Goal: Find specific page/section

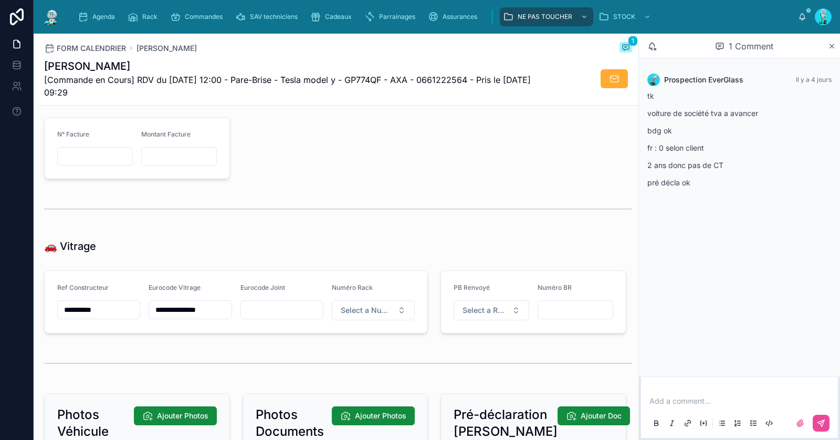
scroll to position [1172, 0]
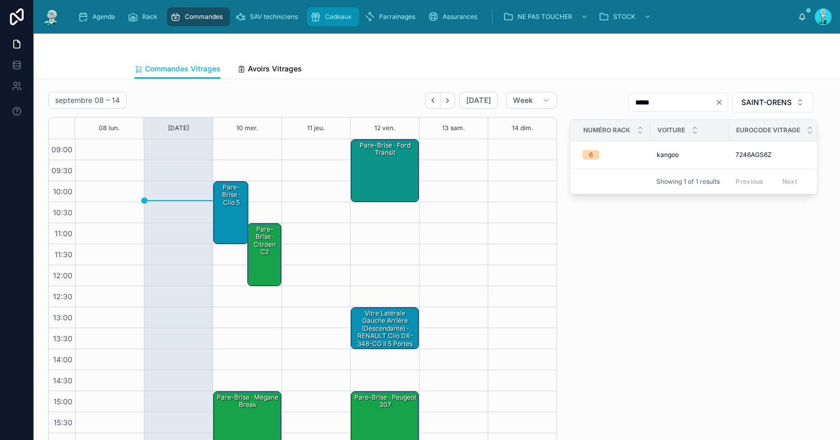
click at [339, 14] on span "Cadeaux" at bounding box center [338, 17] width 27 height 8
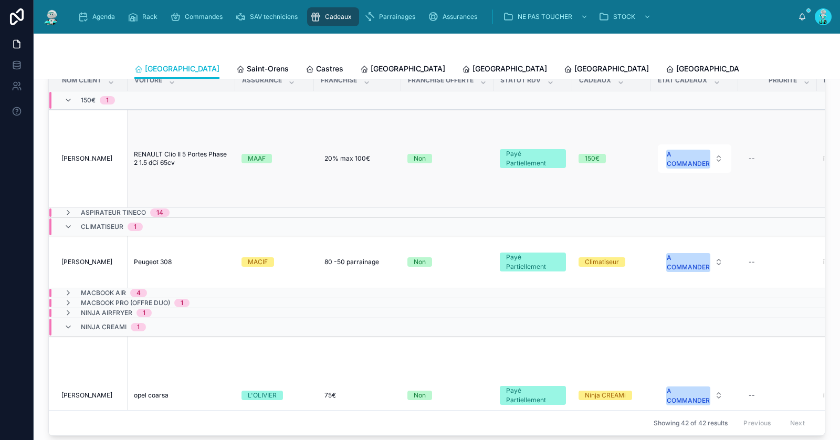
scroll to position [298, 0]
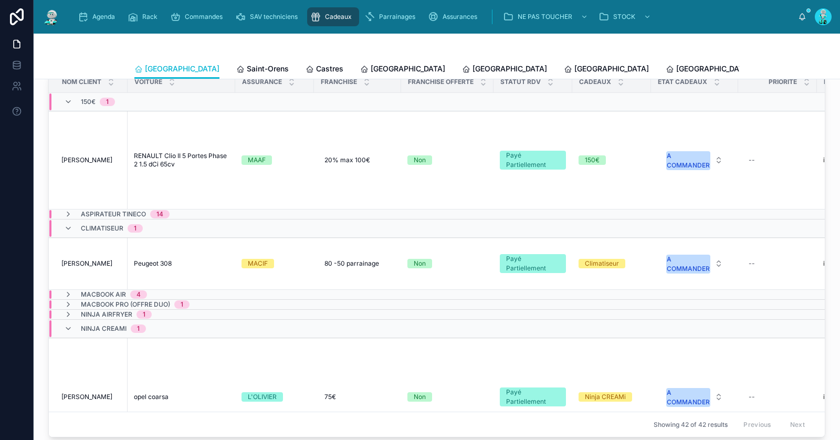
click at [69, 88] on div "Nom Client" at bounding box center [88, 82] width 78 height 20
click at [71, 94] on div "150€ 1" at bounding box center [89, 102] width 51 height 17
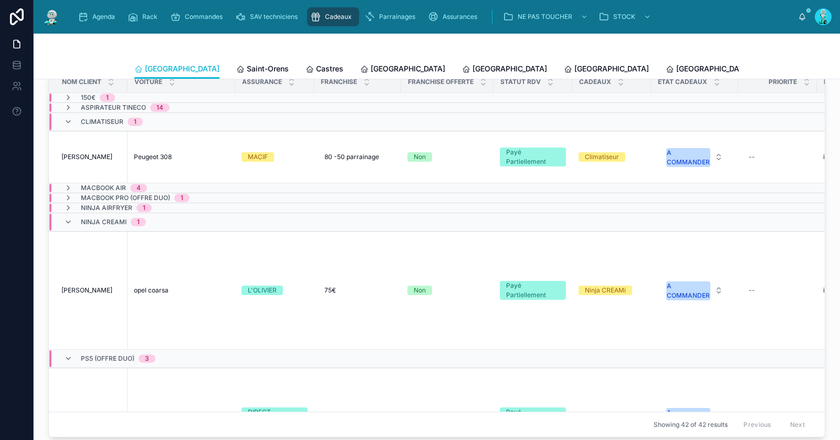
click at [64, 358] on div "PS5 (OFFRE DUO) 3" at bounding box center [109, 358] width 91 height 17
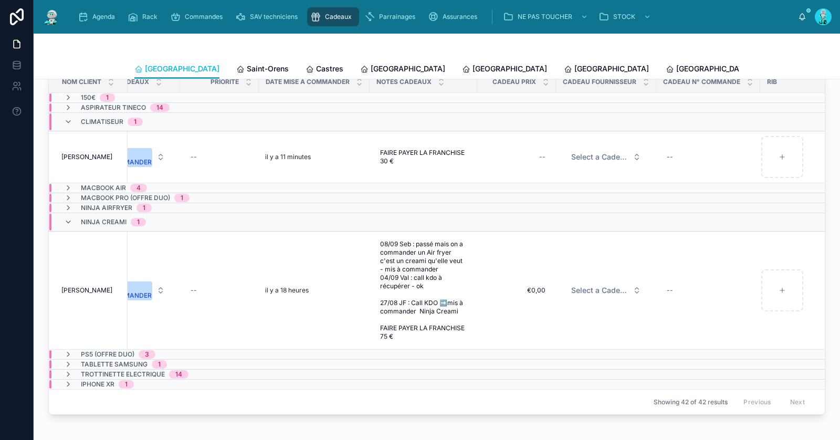
scroll to position [0, 552]
